Goal: Information Seeking & Learning: Learn about a topic

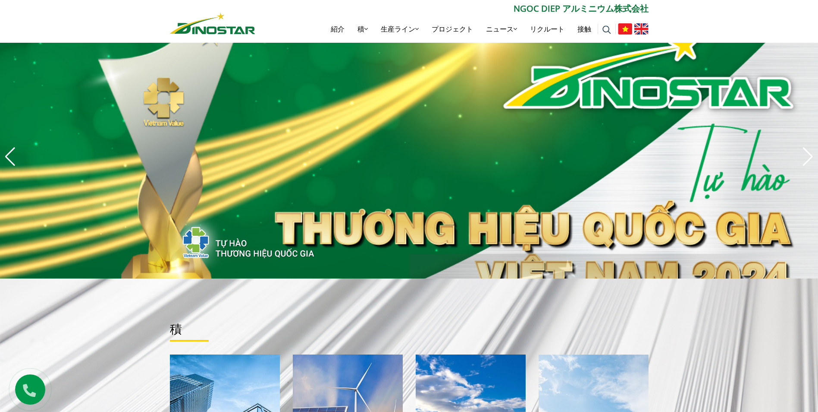
click at [644, 29] on img at bounding box center [642, 28] width 14 height 11
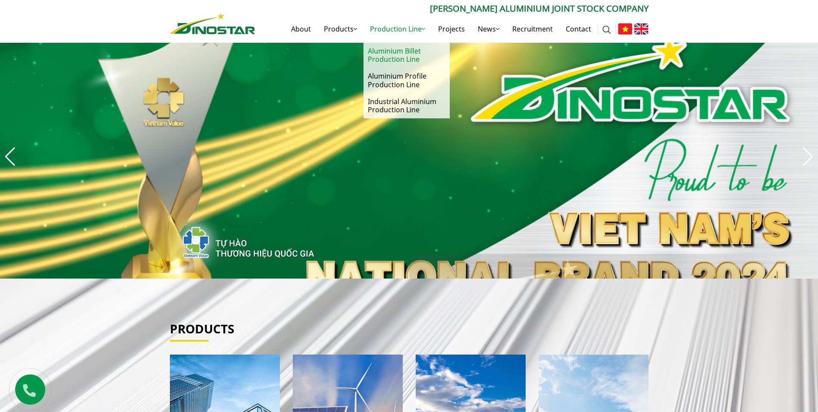
click at [394, 53] on link "Aluminium Billet Production Line" at bounding box center [407, 55] width 86 height 25
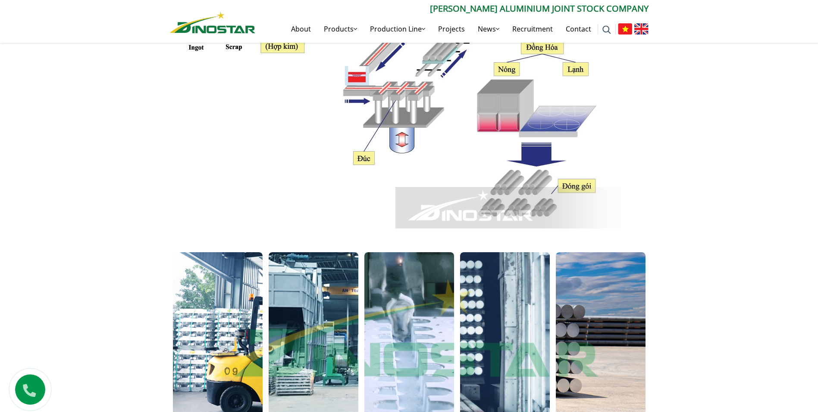
scroll to position [475, 0]
